Goal: Task Accomplishment & Management: Manage account settings

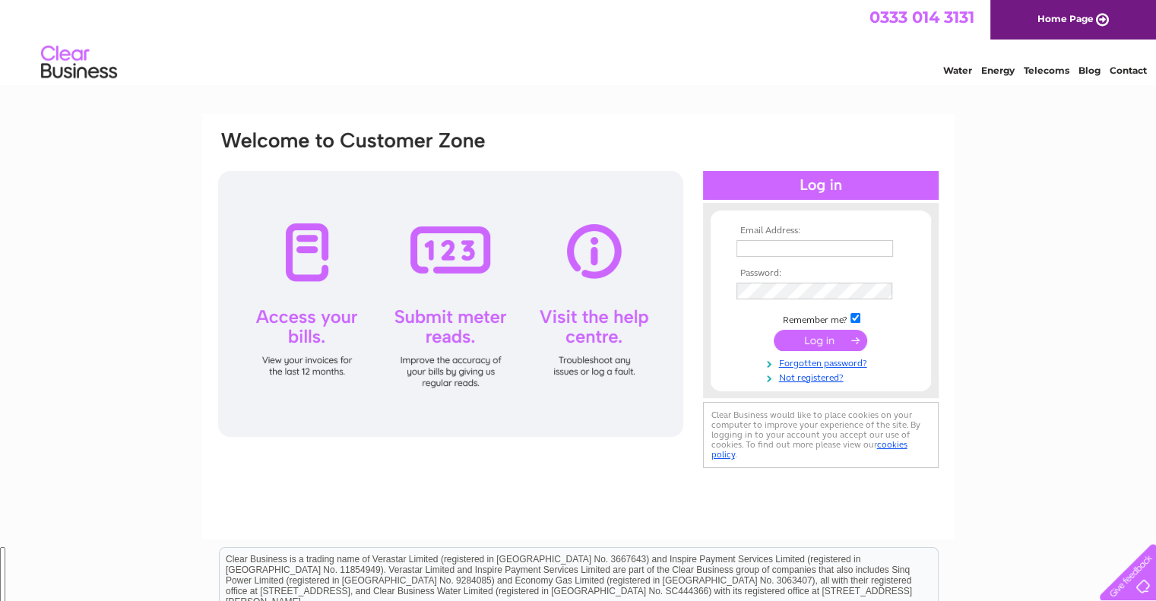
type input "[EMAIL_ADDRESS][DOMAIN_NAME]"
click at [823, 340] on input "submit" at bounding box center [819, 340] width 93 height 21
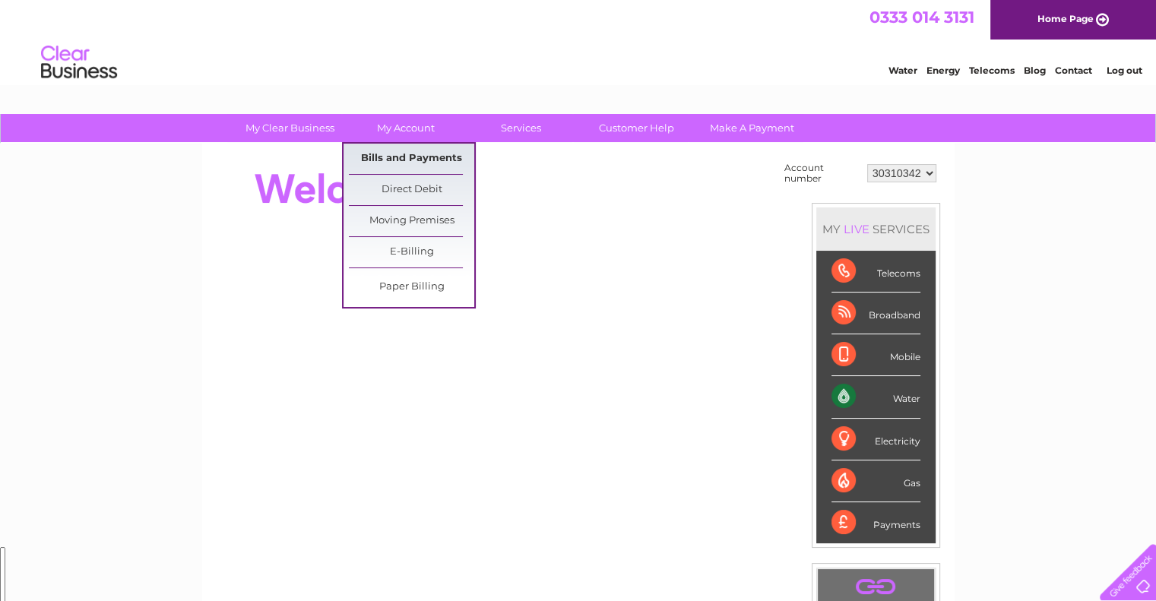
click at [413, 160] on link "Bills and Payments" at bounding box center [411, 159] width 125 height 30
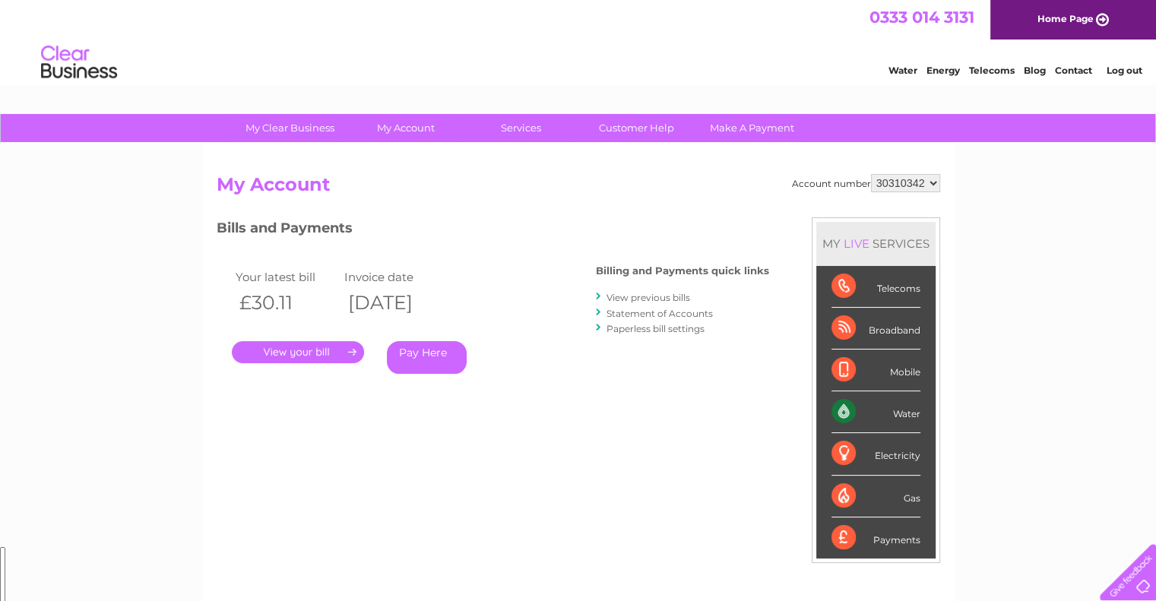
click at [310, 359] on link "." at bounding box center [298, 352] width 132 height 22
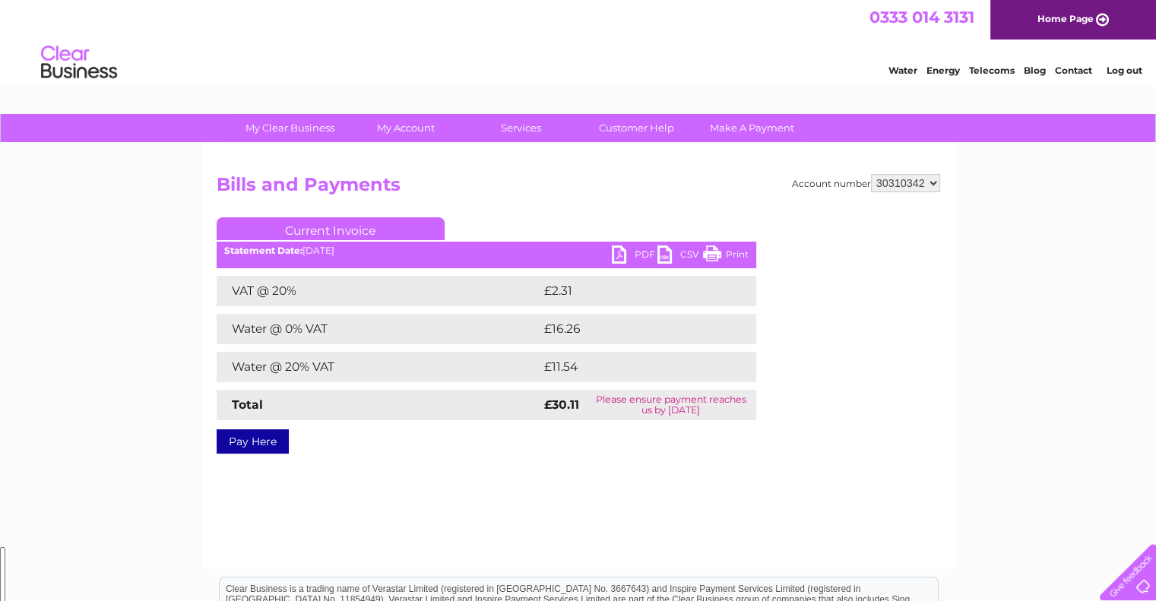
click at [619, 252] on link "PDF" at bounding box center [635, 256] width 46 height 22
